Goal: Task Accomplishment & Management: Use online tool/utility

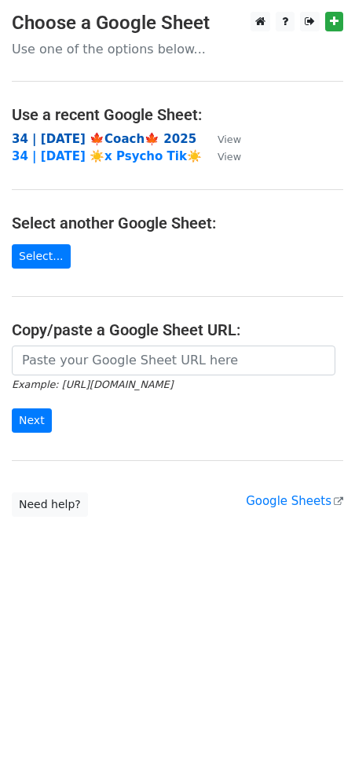
click at [82, 136] on strong "34 | [DATE] 🍁Coach🍁 2025" at bounding box center [104, 139] width 185 height 14
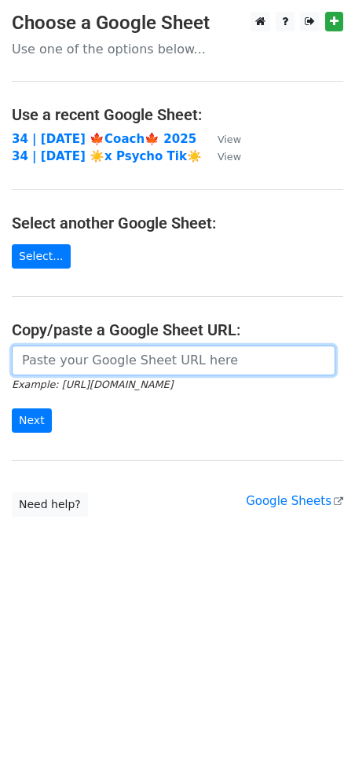
click at [90, 364] on input "url" at bounding box center [174, 361] width 324 height 30
paste input "https://docs.google.com/spreadsheets/d/1yrRUKb_6rvg7BbBW6kdmmDGaEdvDr3EdMp92e8D…"
type input "https://docs.google.com/spreadsheets/d/1yrRUKb_6rvg7BbBW6kdmmDGaEdvDr3EdMp92e8D…"
click at [12, 409] on input "Next" at bounding box center [32, 421] width 40 height 24
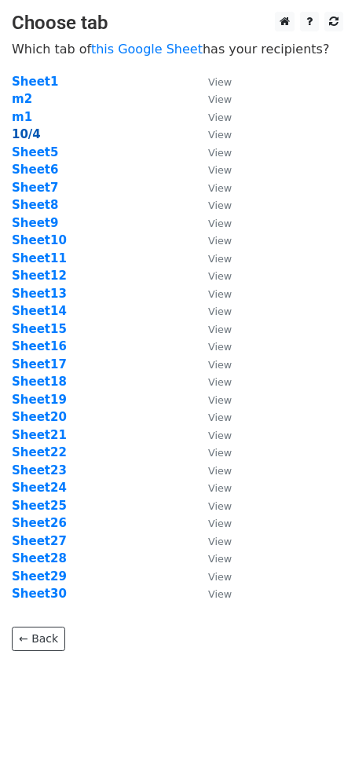
click at [28, 137] on strong "10/4" at bounding box center [26, 134] width 29 height 14
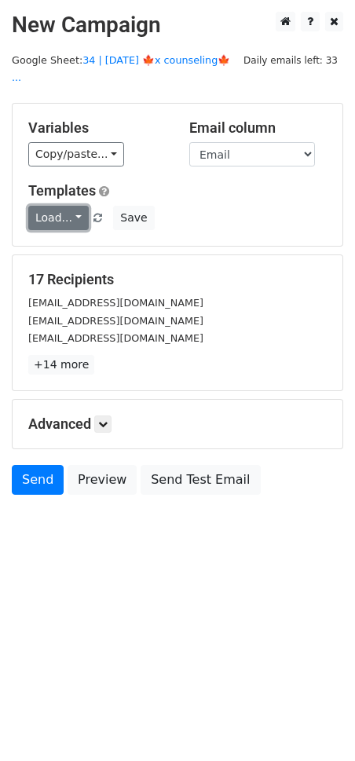
click at [66, 206] on link "Load..." at bounding box center [58, 218] width 60 height 24
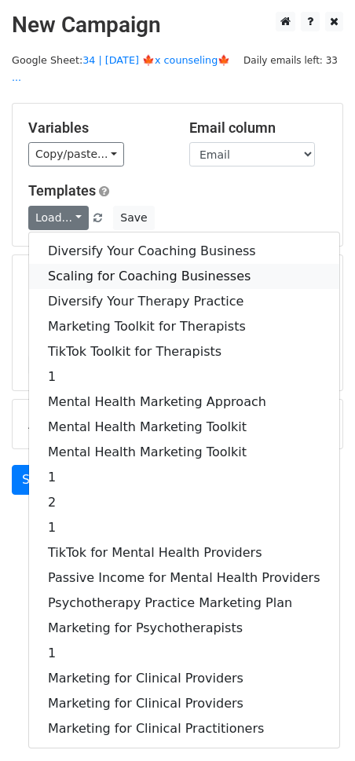
click at [97, 264] on link "Scaling for Coaching Businesses" at bounding box center [184, 276] width 310 height 25
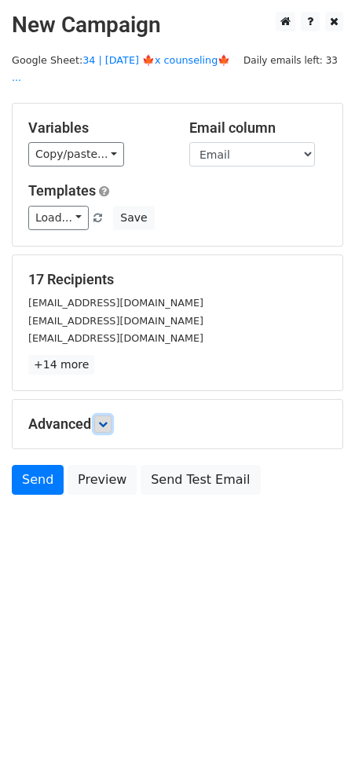
click at [102, 420] on icon at bounding box center [102, 424] width 9 height 9
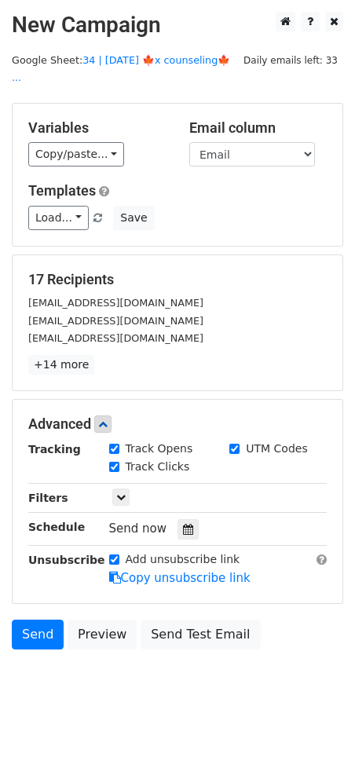
click at [178, 519] on div "Send now" at bounding box center [201, 529] width 185 height 21
click at [183, 524] on icon at bounding box center [188, 529] width 10 height 11
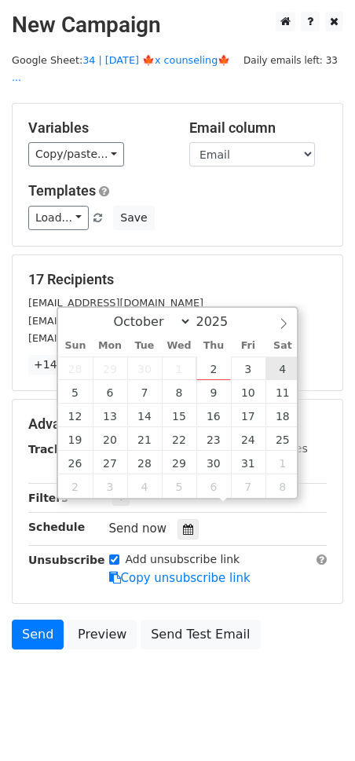
type input "2025-10-04 12:00"
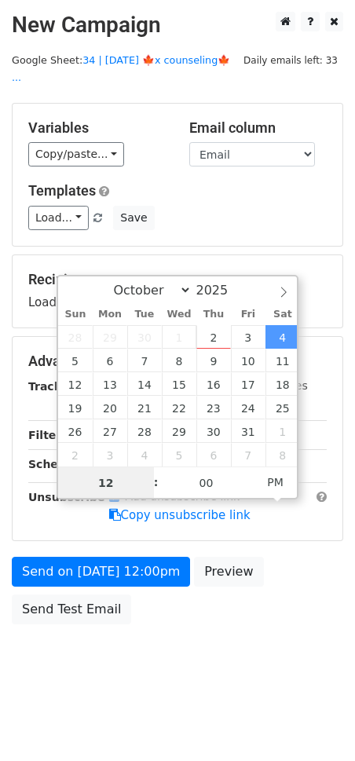
drag, startPoint x: 277, startPoint y: 361, endPoint x: 118, endPoint y: 522, distance: 225.6
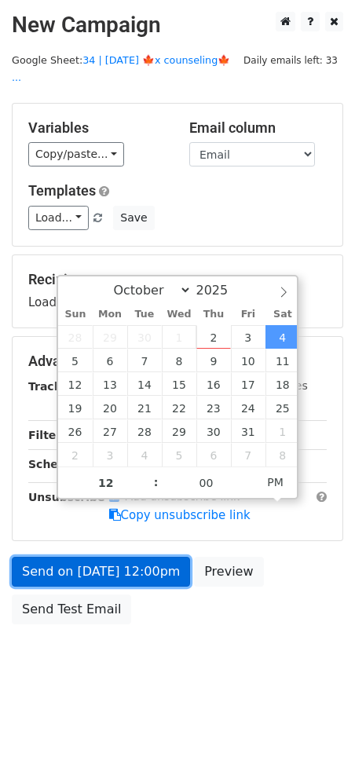
click at [87, 554] on form "Variables Copy/paste... {{Email}} Email column Email Templates Load... Diversif…" at bounding box center [178, 368] width 332 height 530
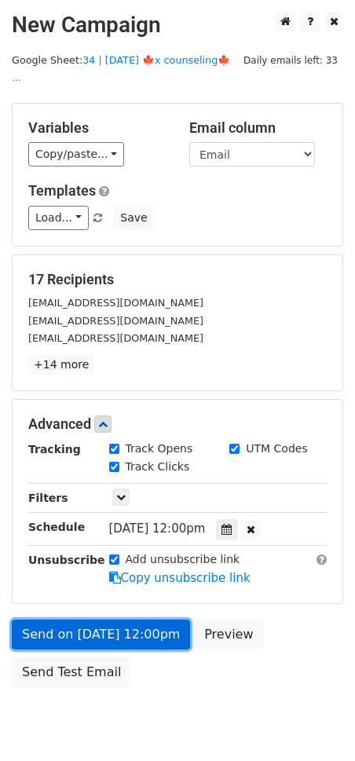
click at [70, 620] on link "Send on Oct 4 at 12:00pm" at bounding box center [101, 635] width 178 height 30
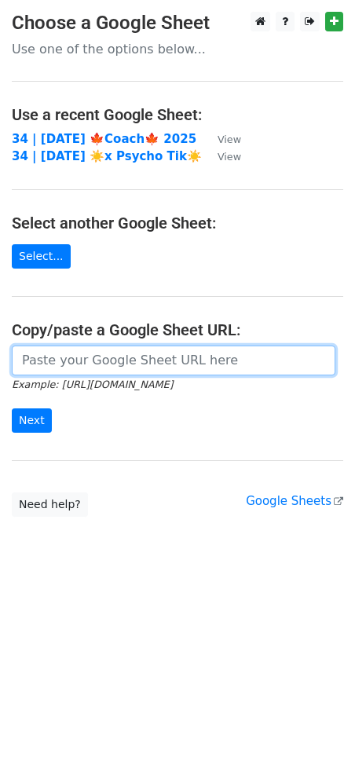
click at [108, 354] on input "url" at bounding box center [174, 361] width 324 height 30
paste input "https://docs.google.com/spreadsheets/d/1yrRUKb_6rvg7BbBW6kdmmDGaEdvDr3EdMp92e8D…"
type input "https://docs.google.com/spreadsheets/d/1yrRUKb_6rvg7BbBW6kdmmDGaEdvDr3EdMp92e8D…"
click at [12, 409] on input "Next" at bounding box center [32, 421] width 40 height 24
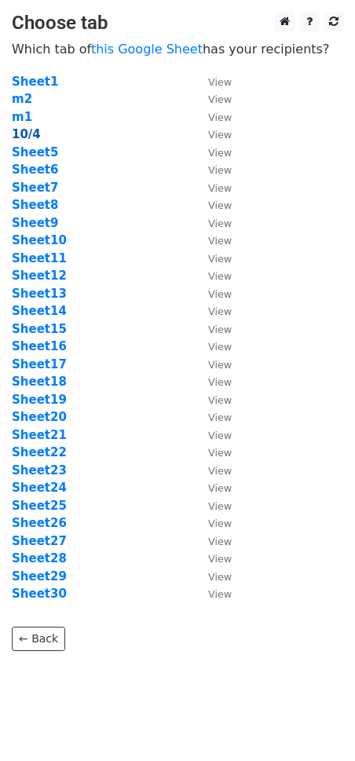
click at [31, 137] on strong "10/4" at bounding box center [26, 134] width 29 height 14
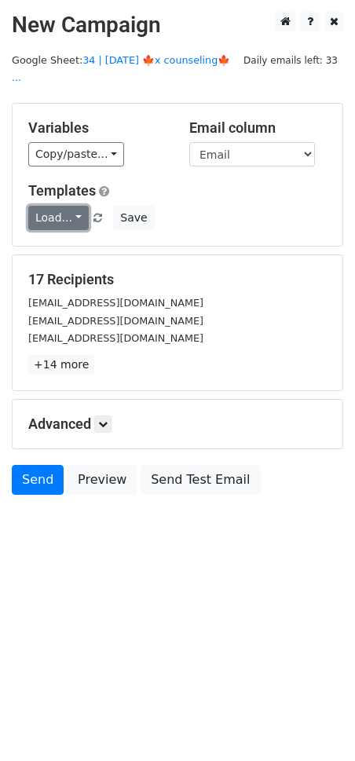
click at [56, 206] on link "Load..." at bounding box center [58, 218] width 60 height 24
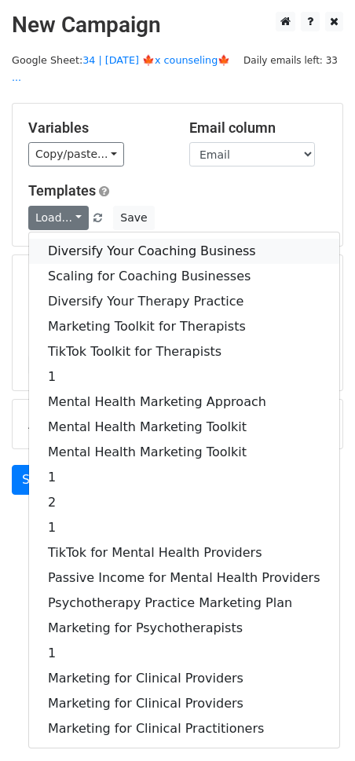
click at [70, 239] on link "Diversify Your Coaching Business" at bounding box center [184, 251] width 310 height 25
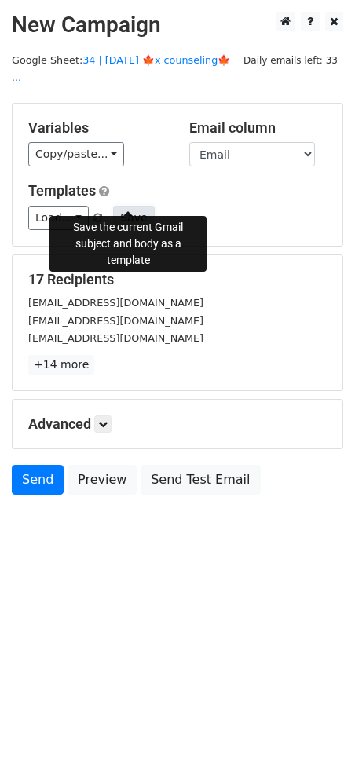
click at [122, 206] on button "Save" at bounding box center [133, 218] width 41 height 24
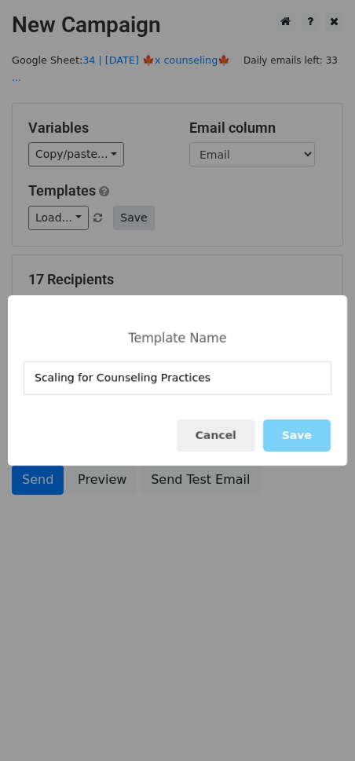
type input "Scaling for Counseling Practices"
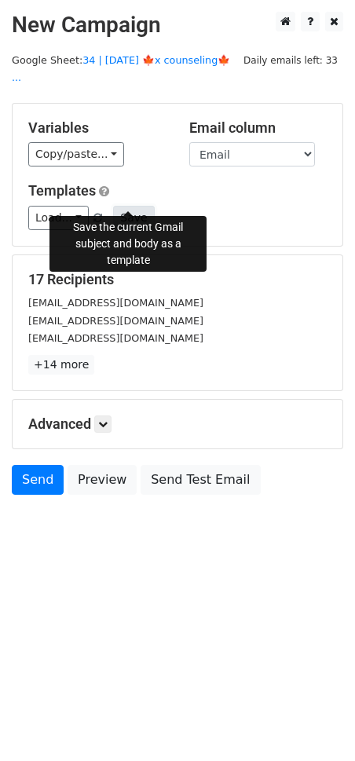
click at [122, 206] on button "Save" at bounding box center [133, 218] width 41 height 24
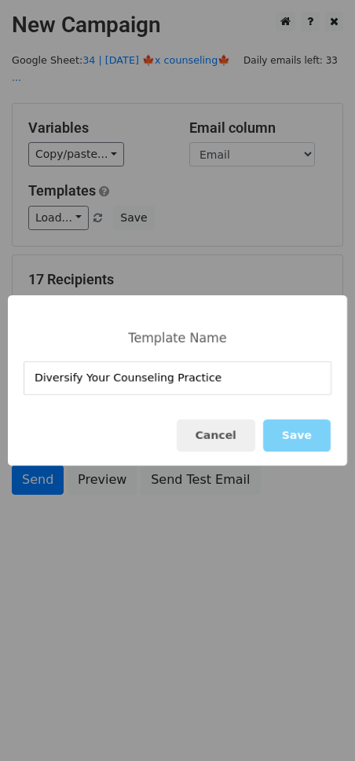
type input "Diversify Your Counseling Practice"
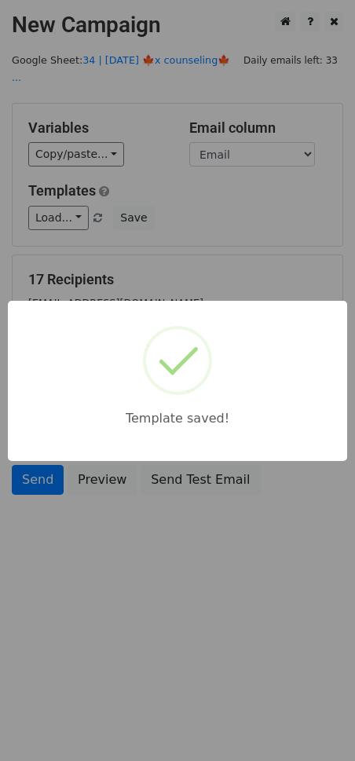
click at [189, 252] on div "Template saved!" at bounding box center [177, 380] width 355 height 761
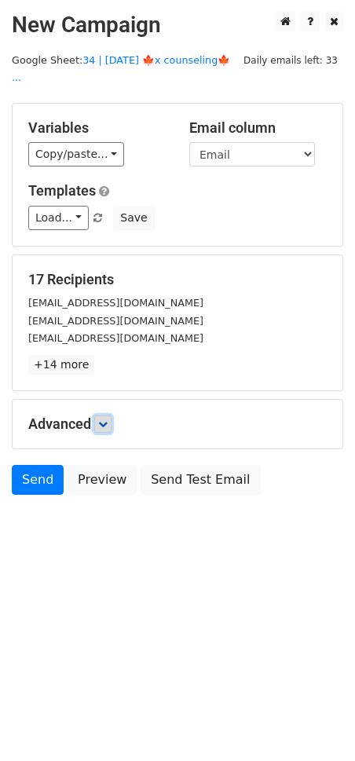
click at [108, 420] on icon at bounding box center [102, 424] width 9 height 9
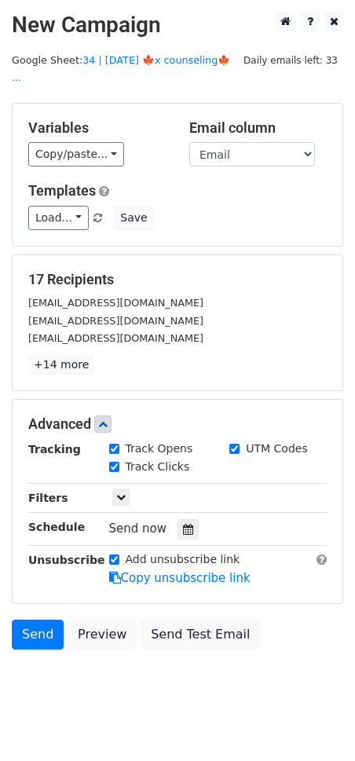
click at [148, 315] on small "lkoenig@waybridgeclinics.com" at bounding box center [115, 321] width 175 height 12
click at [185, 524] on icon at bounding box center [188, 529] width 10 height 11
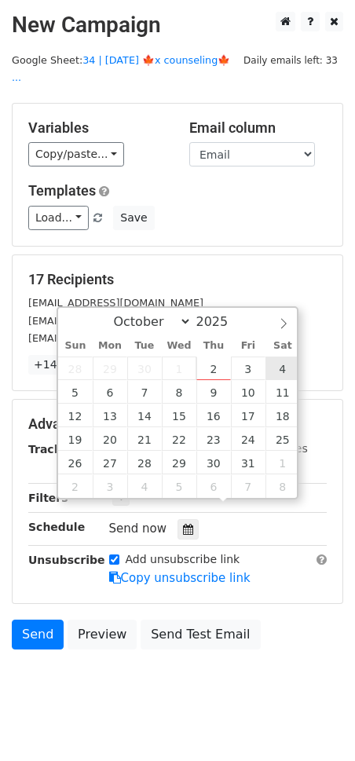
type input "2025-10-04 12:00"
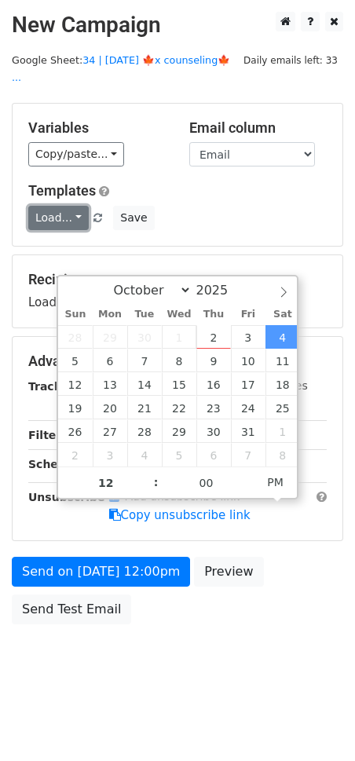
click at [76, 206] on link "Load..." at bounding box center [58, 218] width 60 height 24
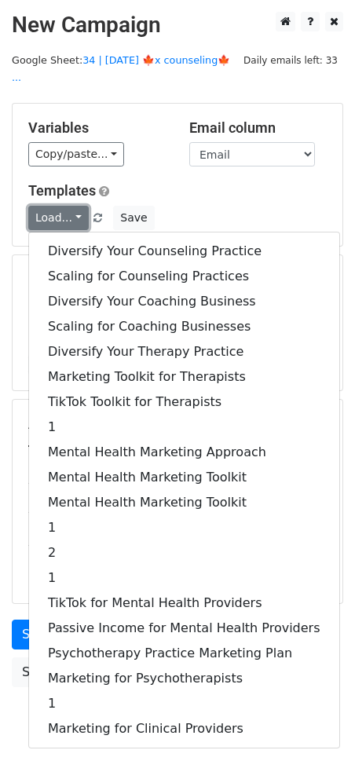
click at [75, 206] on link "Load..." at bounding box center [58, 218] width 60 height 24
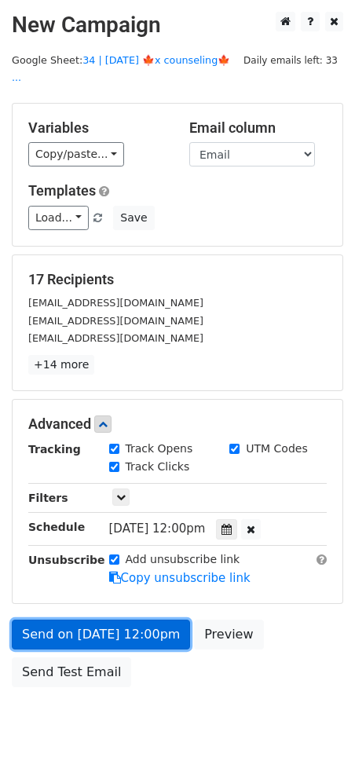
click at [115, 620] on link "Send on Oct 4 at 12:00pm" at bounding box center [101, 635] width 178 height 30
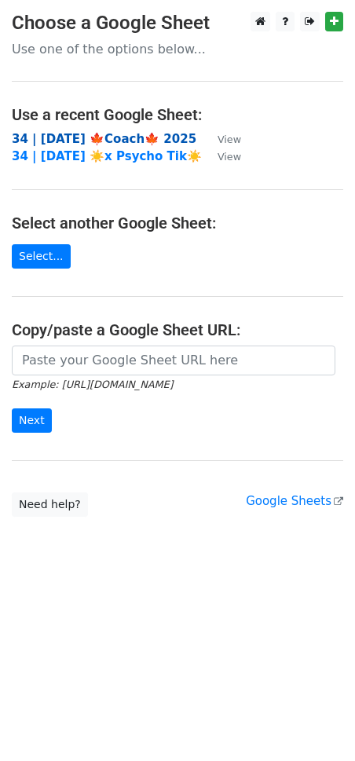
click at [101, 134] on strong "34 | SEPT 16 🍁Coach🍁 2025" at bounding box center [104, 139] width 185 height 14
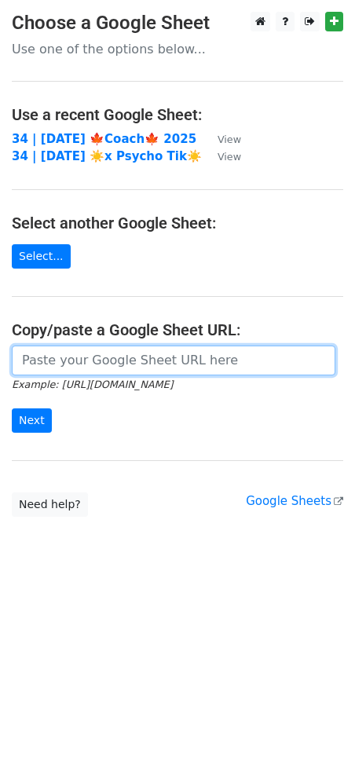
click at [140, 357] on input "url" at bounding box center [174, 361] width 324 height 30
paste input "[URL][DOMAIN_NAME]"
type input "[URL][DOMAIN_NAME]"
click at [12, 409] on input "Next" at bounding box center [32, 421] width 40 height 24
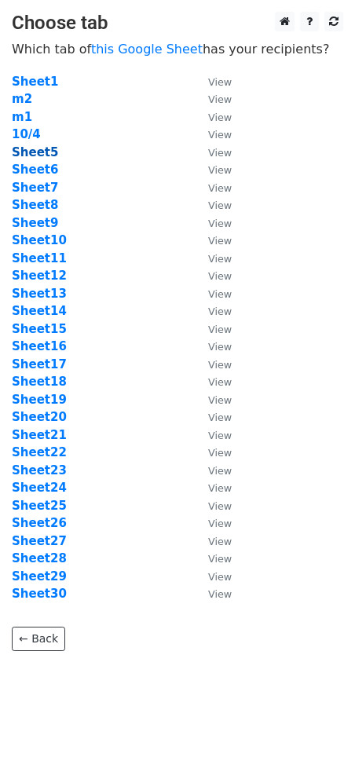
click at [36, 148] on strong "Sheet5" at bounding box center [35, 152] width 46 height 14
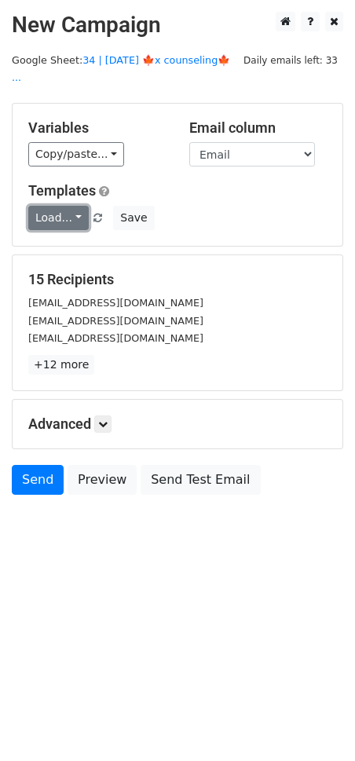
click at [57, 206] on link "Load..." at bounding box center [58, 218] width 60 height 24
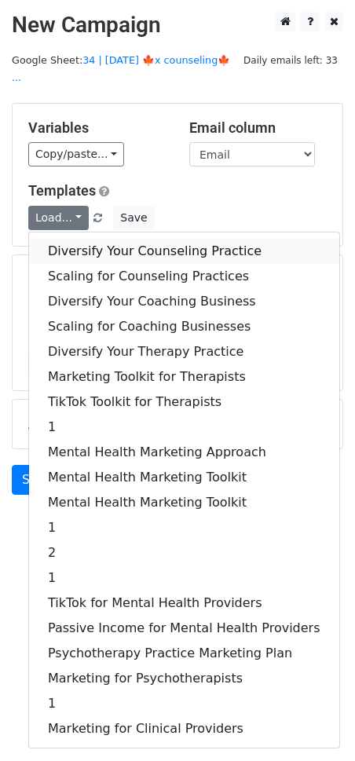
click at [86, 239] on link "Diversify Your Counseling Practice" at bounding box center [184, 251] width 310 height 25
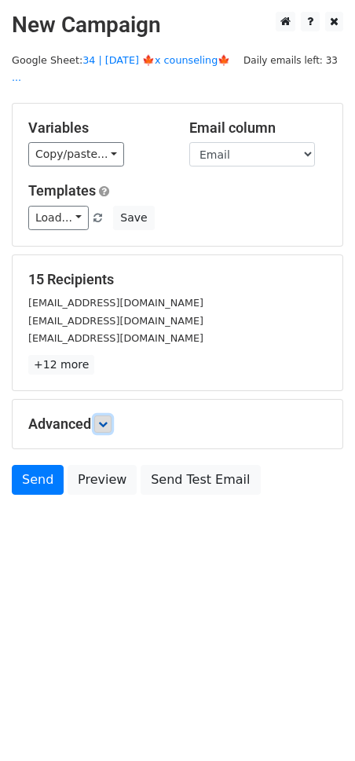
click at [108, 420] on icon at bounding box center [102, 424] width 9 height 9
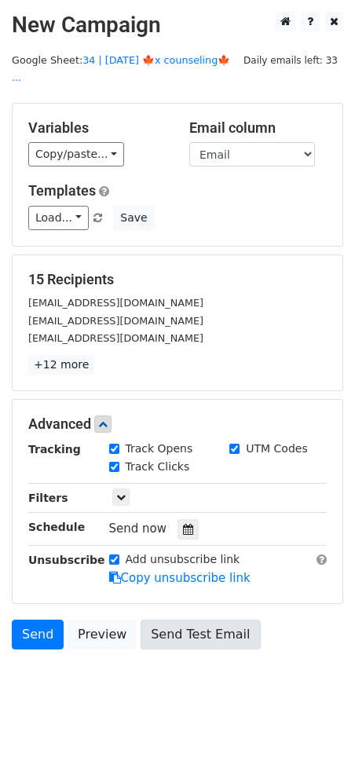
click at [183, 524] on icon at bounding box center [188, 529] width 10 height 11
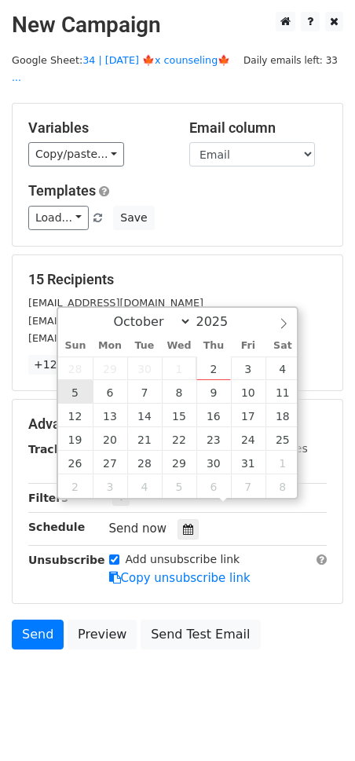
type input "2025-10-05 12:00"
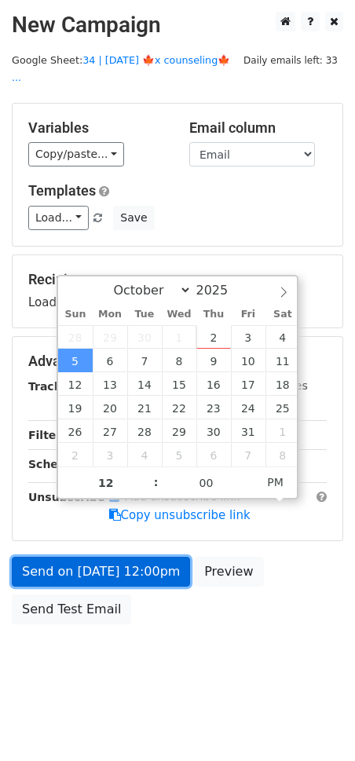
click at [82, 557] on link "Send on Oct 5 at 12:00pm" at bounding box center [101, 572] width 178 height 30
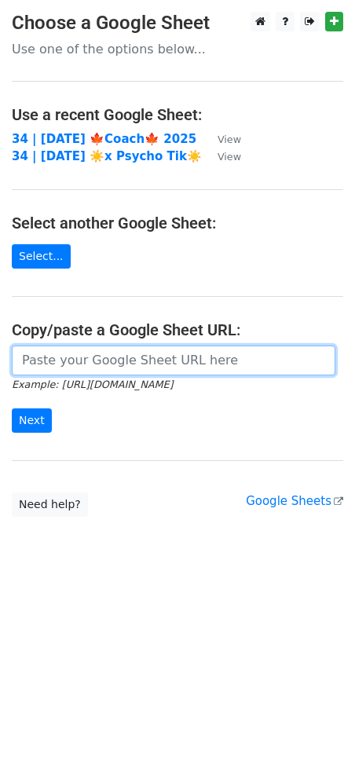
click at [131, 364] on input "url" at bounding box center [174, 361] width 324 height 30
paste input "[URL][DOMAIN_NAME]"
type input "[URL][DOMAIN_NAME]"
click at [12, 409] on input "Next" at bounding box center [32, 421] width 40 height 24
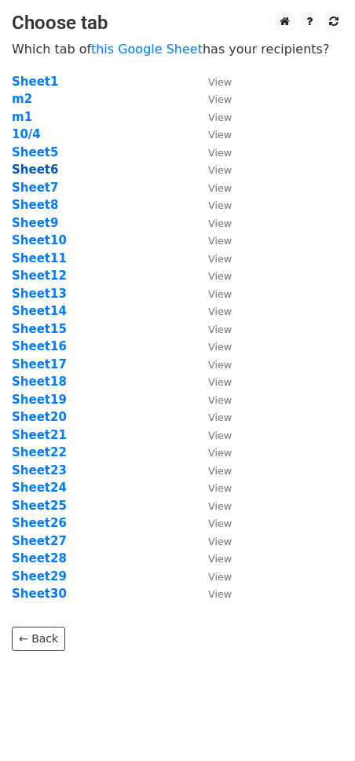
click at [35, 164] on strong "Sheet6" at bounding box center [35, 170] width 46 height 14
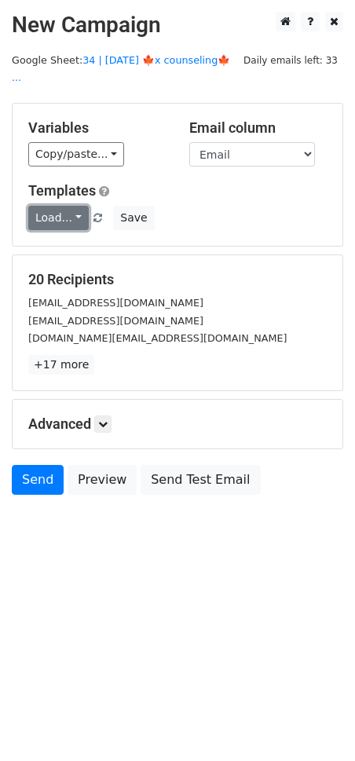
click at [60, 206] on link "Load..." at bounding box center [58, 218] width 60 height 24
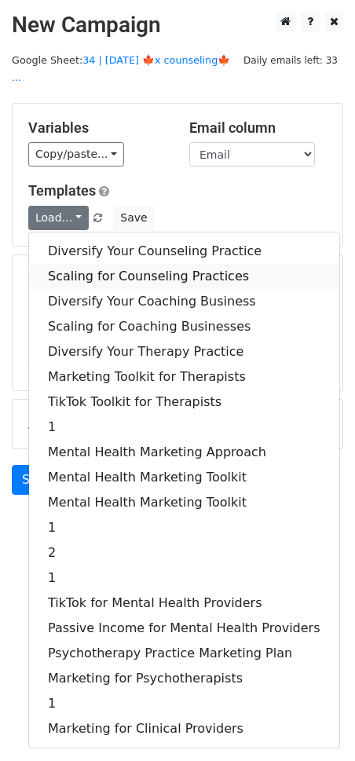
click at [95, 264] on link "Scaling for Counseling Practices" at bounding box center [184, 276] width 310 height 25
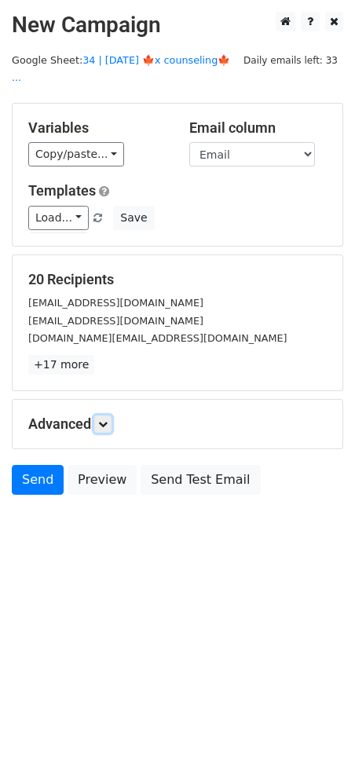
drag, startPoint x: 108, startPoint y: 405, endPoint x: 134, endPoint y: 432, distance: 36.7
click at [108, 420] on icon at bounding box center [102, 424] width 9 height 9
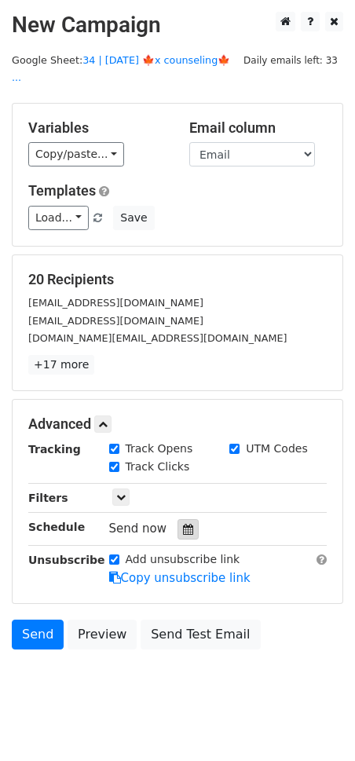
click at [183, 524] on icon at bounding box center [188, 529] width 10 height 11
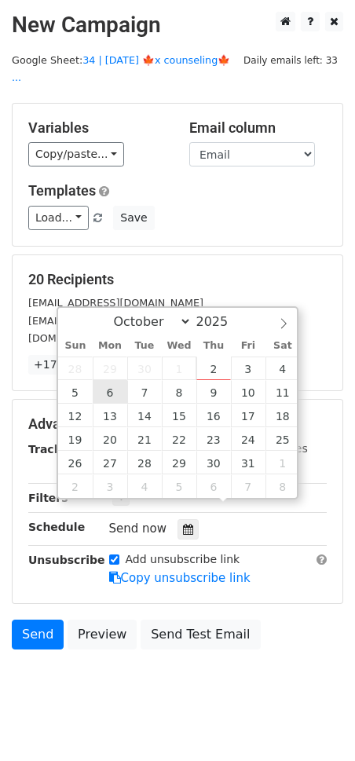
type input "[DATE] 12:00"
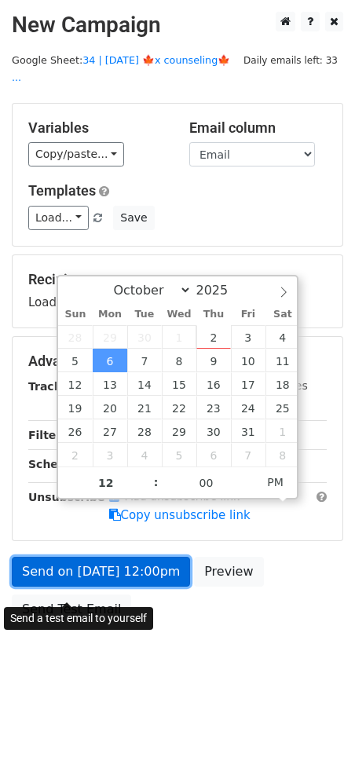
click at [100, 563] on form "Variables Copy/paste... {{Email}} Email column Email Templates Load... Diversif…" at bounding box center [178, 368] width 332 height 530
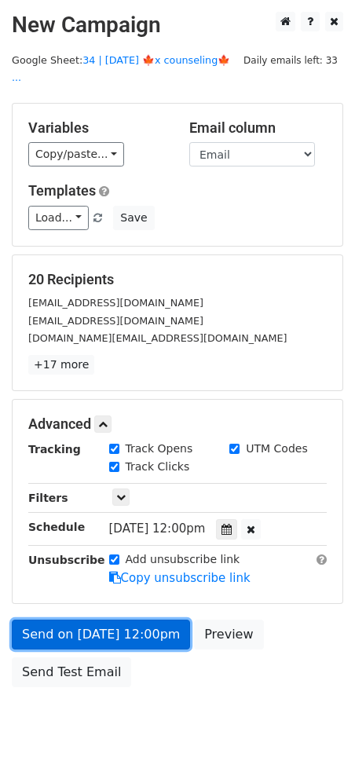
click at [150, 620] on link "Send on [DATE] 12:00pm" at bounding box center [101, 635] width 178 height 30
